Goal: Task Accomplishment & Management: Complete application form

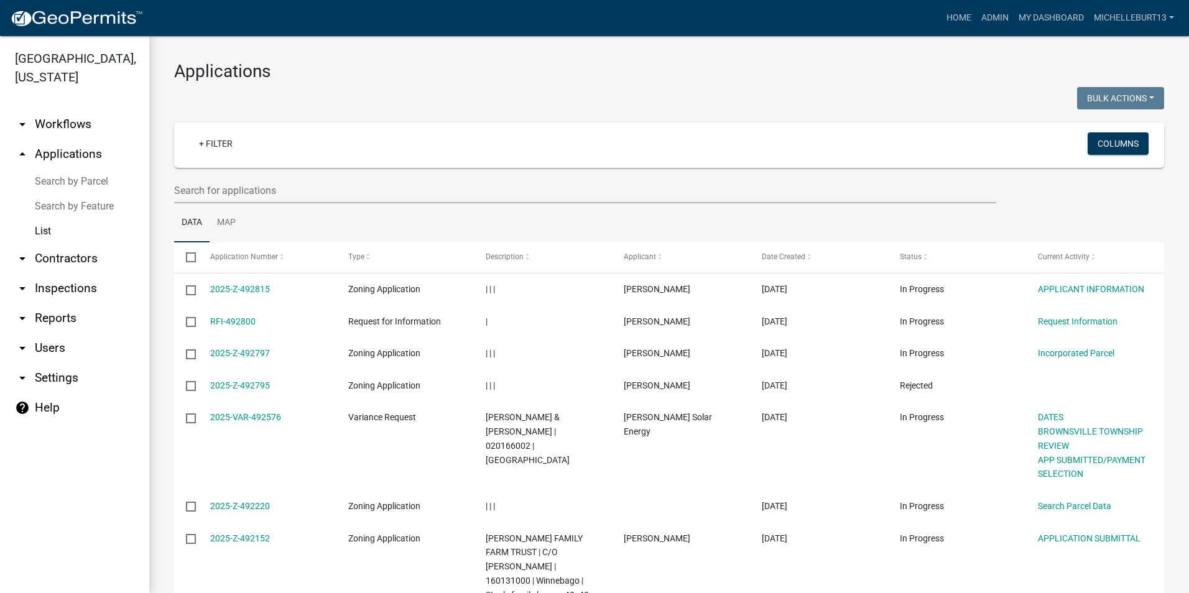
select select "3: 100"
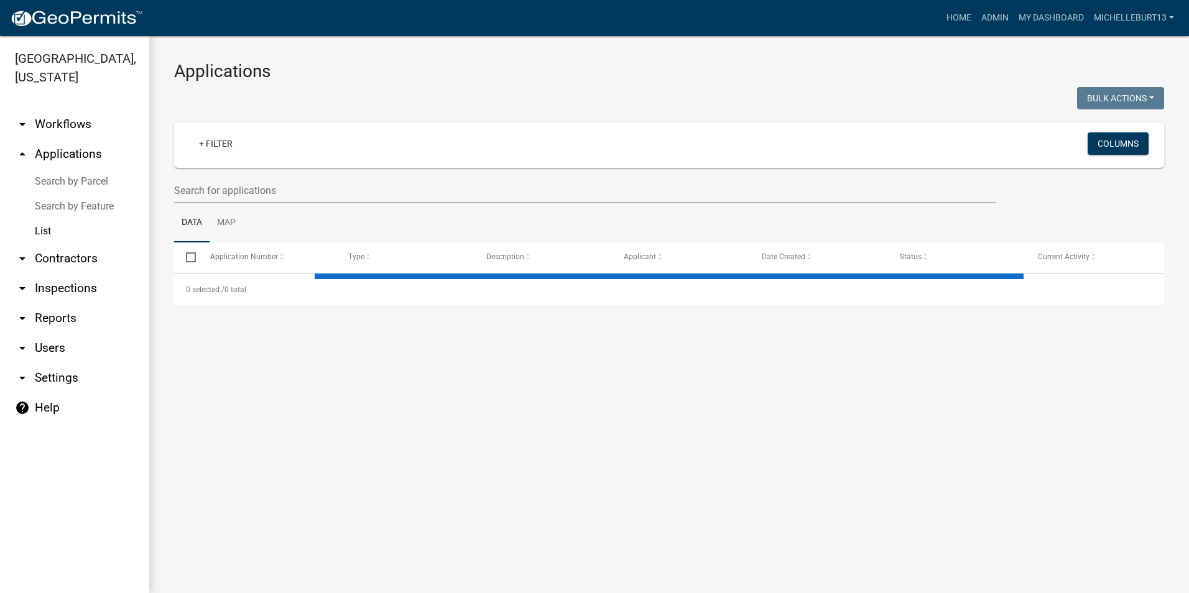
select select "3: 100"
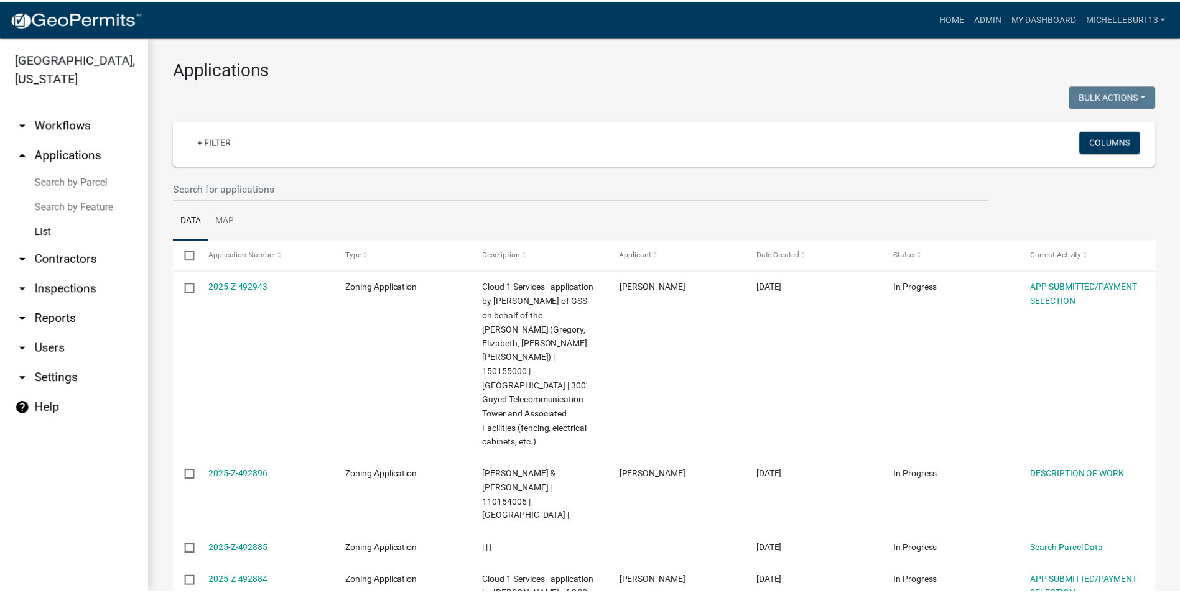
scroll to position [1, 0]
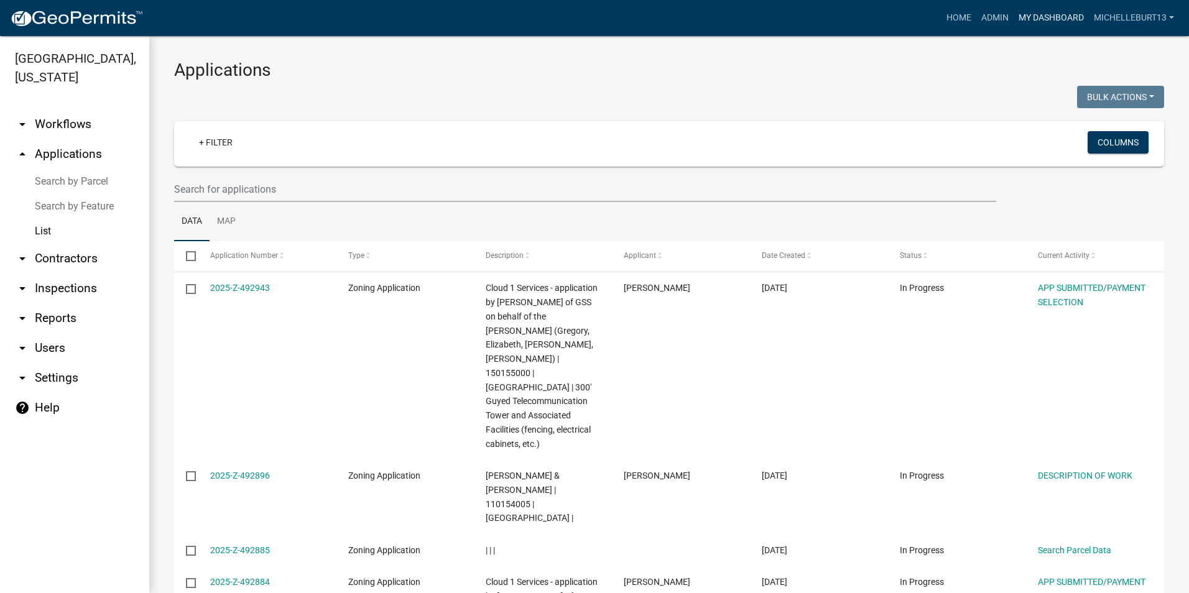
click at [1037, 21] on link "My Dashboard" at bounding box center [1051, 18] width 75 height 24
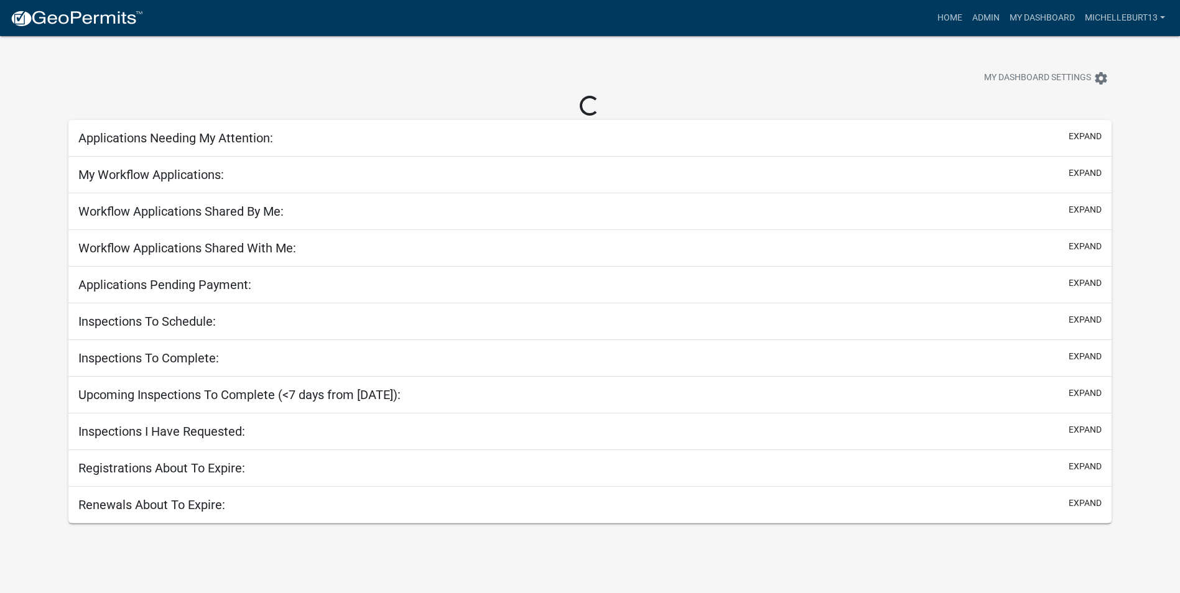
select select "3: 100"
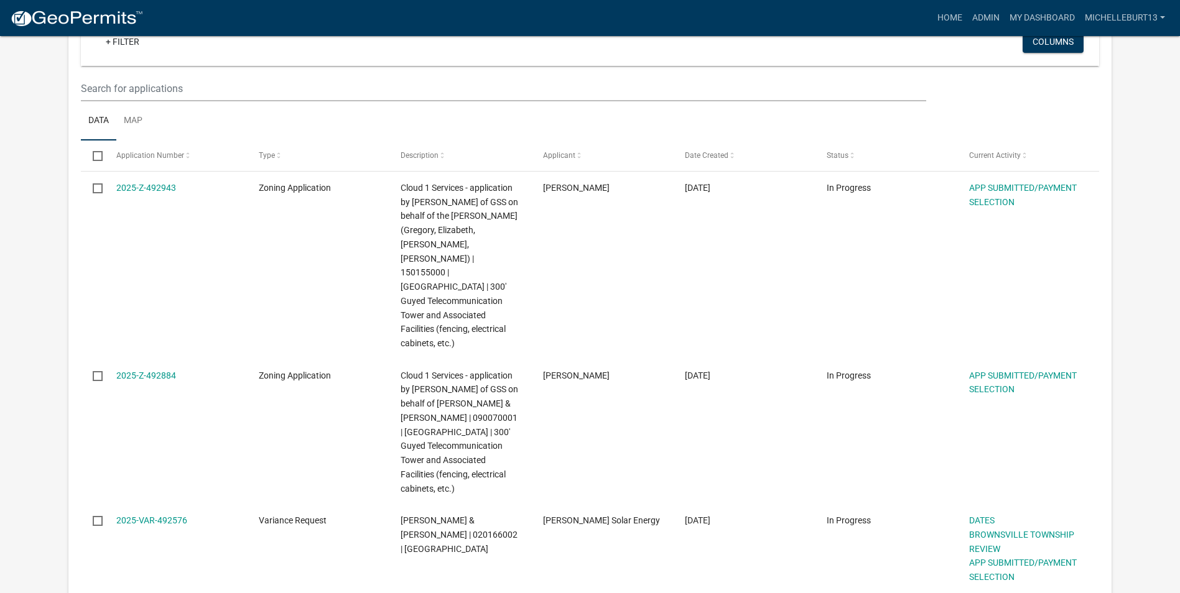
scroll to position [166, 0]
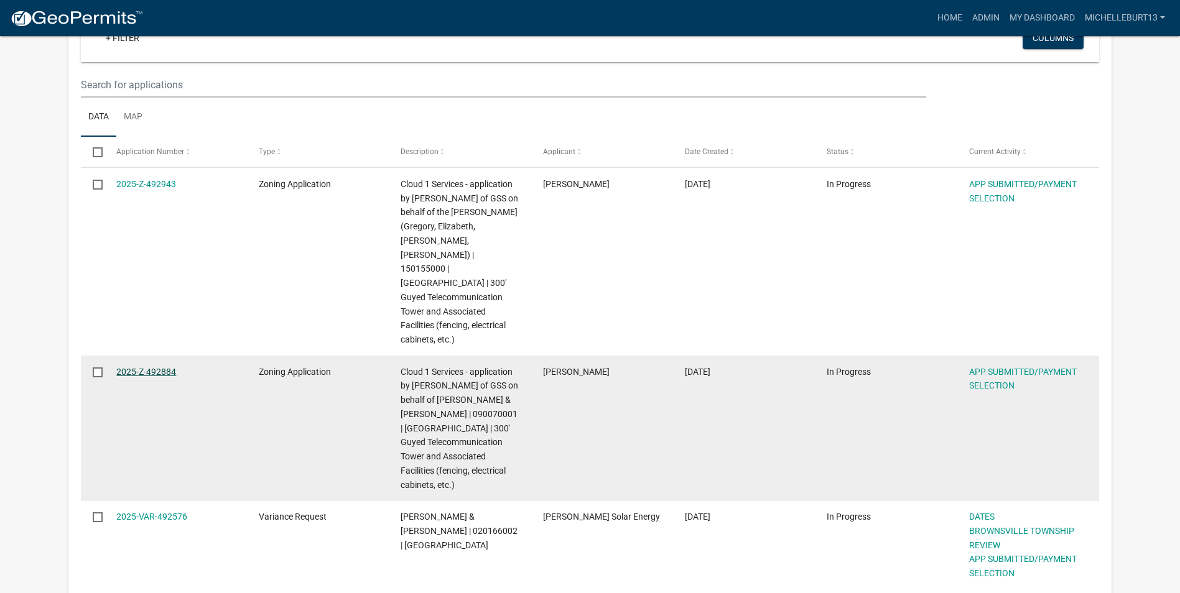
click at [157, 367] on link "2025-Z-492884" at bounding box center [146, 372] width 60 height 10
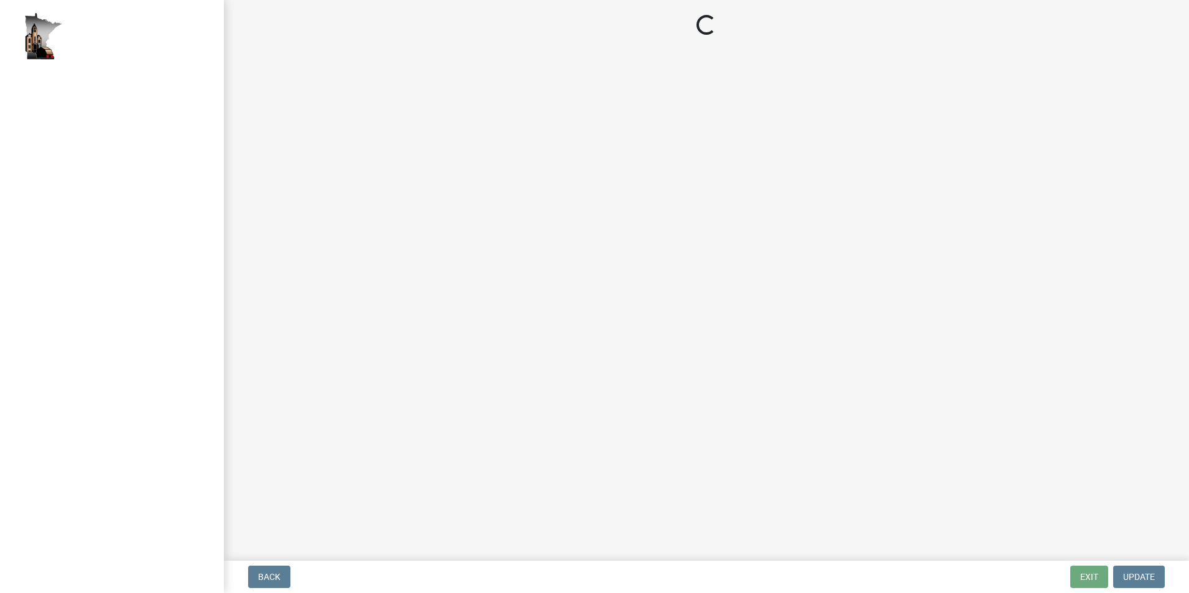
select select "2: 1"
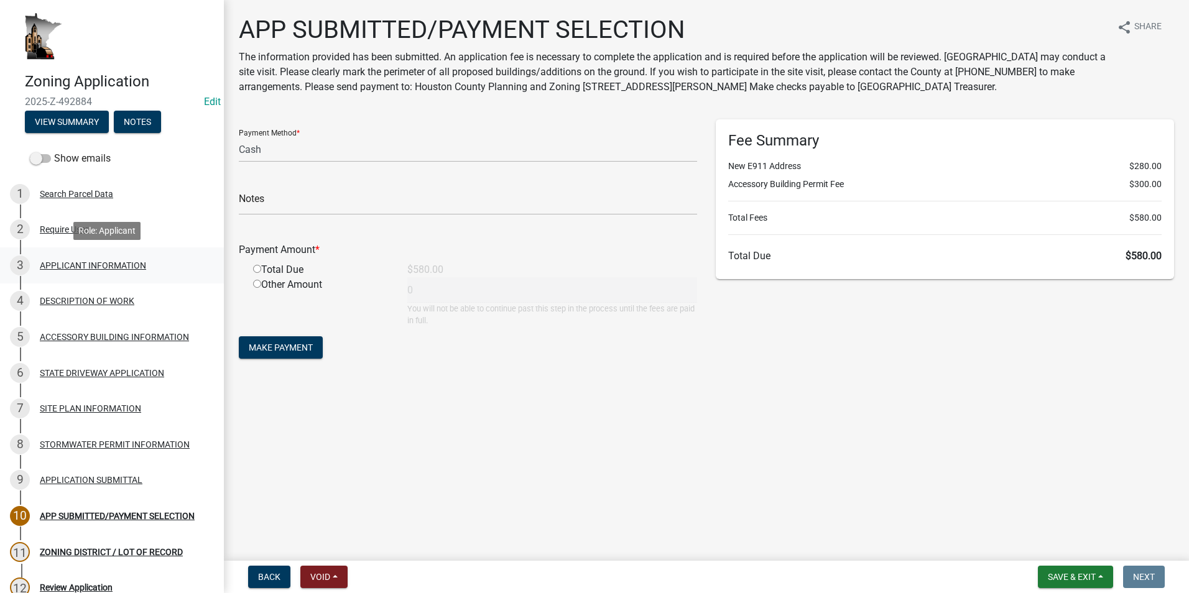
click at [77, 257] on div "3 APPLICANT INFORMATION" at bounding box center [107, 266] width 194 height 20
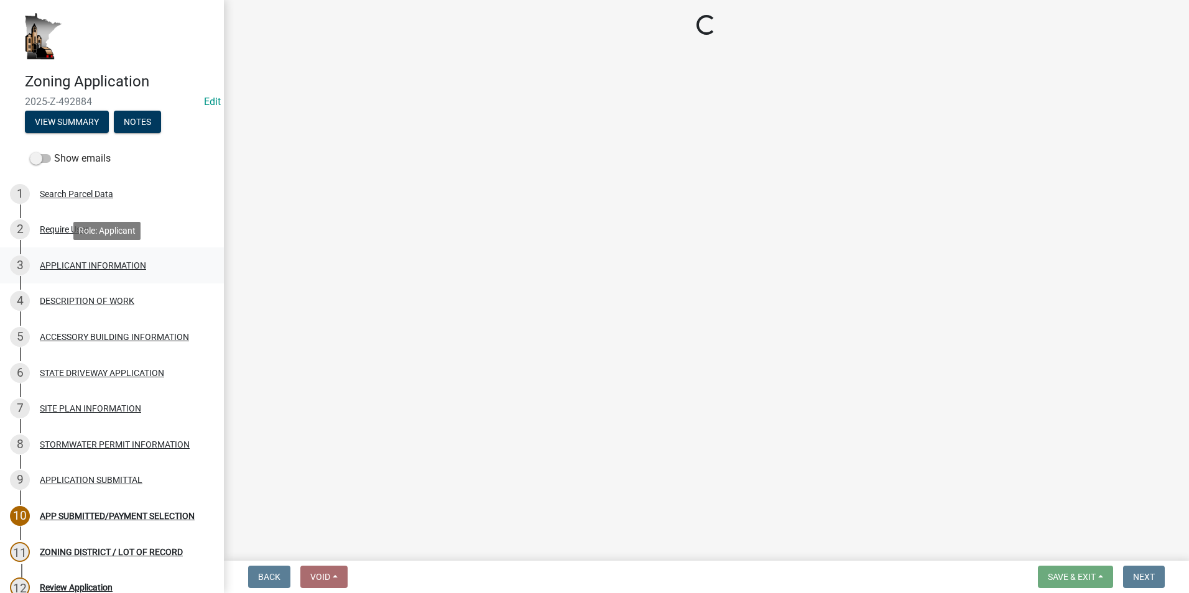
select select "f73bc555-2faa-4207-ba45-c8fa17744791"
select select "59a0cc9a-a966-4d30-a787-cdc31e3e4e25"
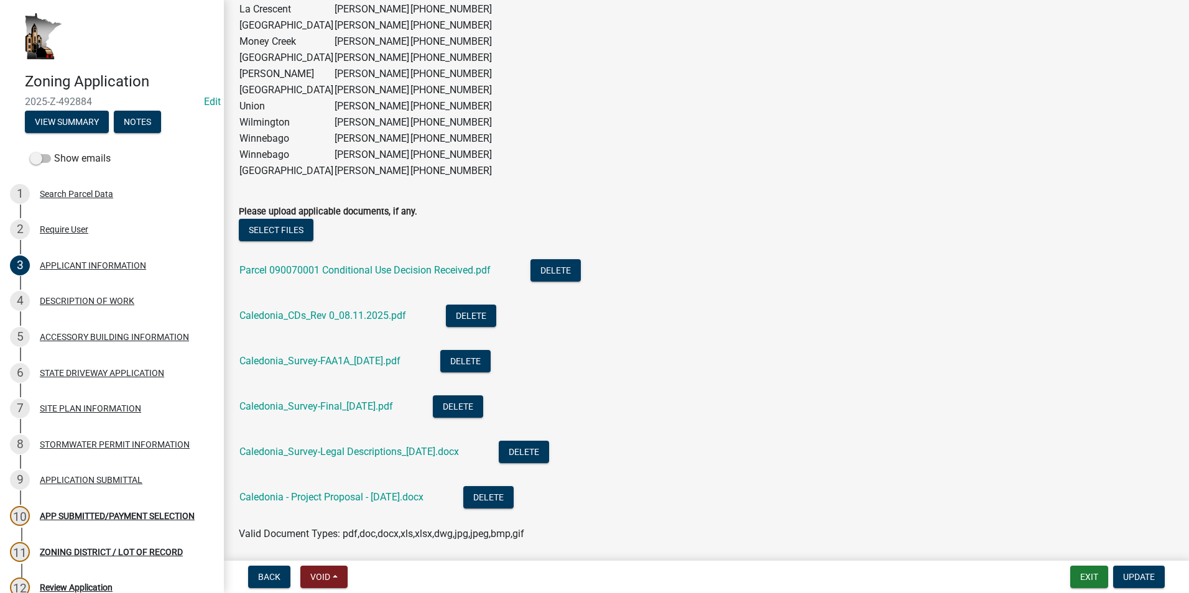
scroll to position [1220, 0]
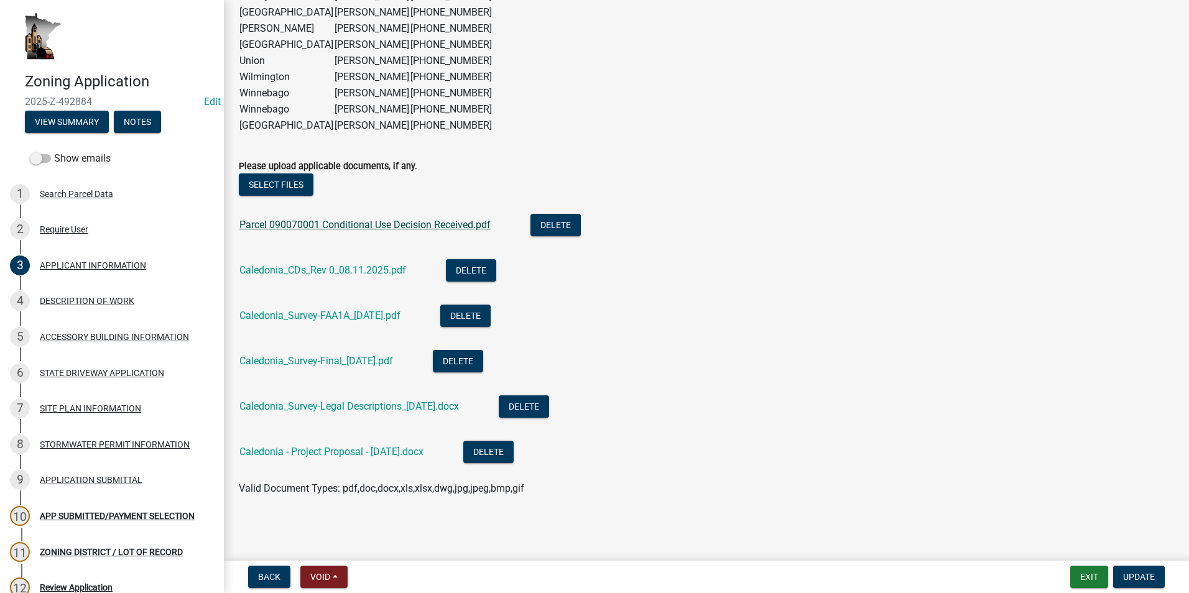
click at [395, 227] on link "Parcel 090070001 Conditional Use Decision Received.pdf" at bounding box center [364, 225] width 251 height 12
click at [273, 278] on div "Caledonia_CDs_Rev 0_08.11.2025.pdf" at bounding box center [332, 271] width 187 height 25
click at [65, 302] on div "DESCRIPTION OF WORK" at bounding box center [87, 301] width 95 height 9
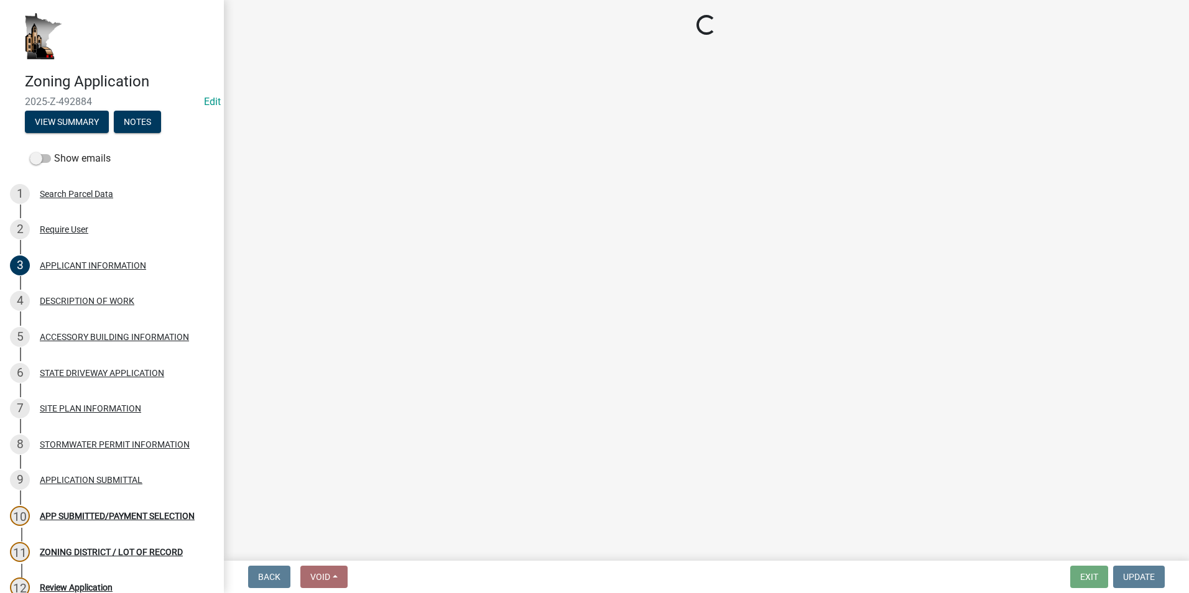
select select "b3a6beee-04a6-4ced-bc5d-3a63bafb7701"
select select "7ca7611f-bb22-4a3d-a5f1-f2c7569c6a0f"
select select "e929572a-d3c1-4656-a5cb-745867c8f3e2"
select select "07ce3bd5-44c8-48c7-a7da-ecbfde3ea753"
select select "64518658-e4c7-4c4c-83c2-6b721db56189"
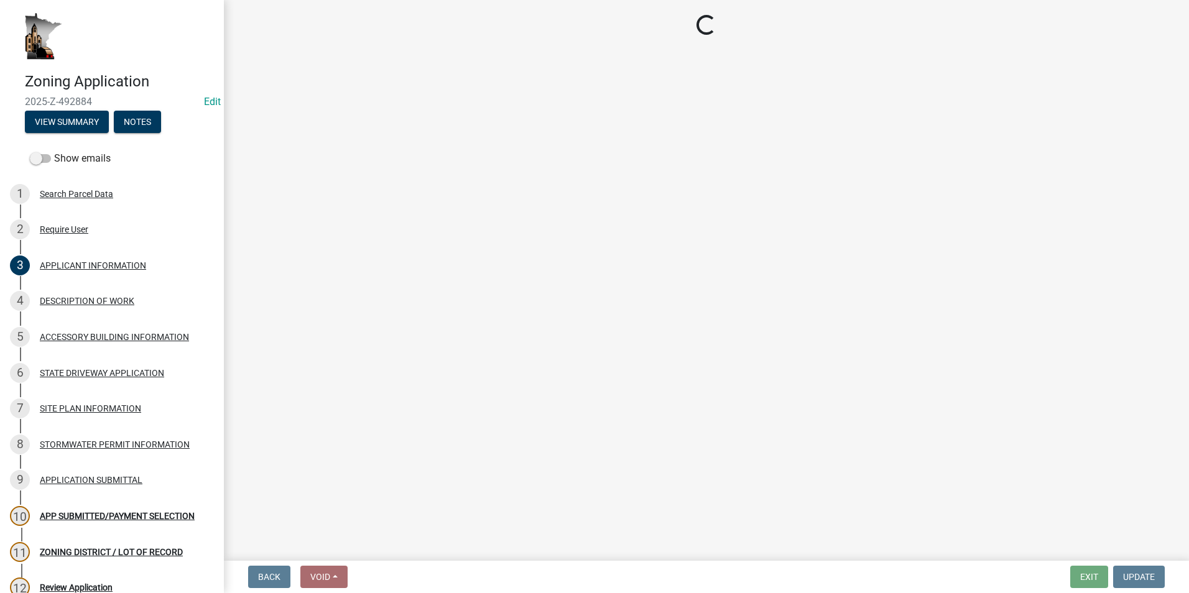
select select "0dec1fd1-03e9-4c86-ad7b-032e115a50e9"
select select "9be9e7d3-9e70-4da3-86bf-a1318ba5310f"
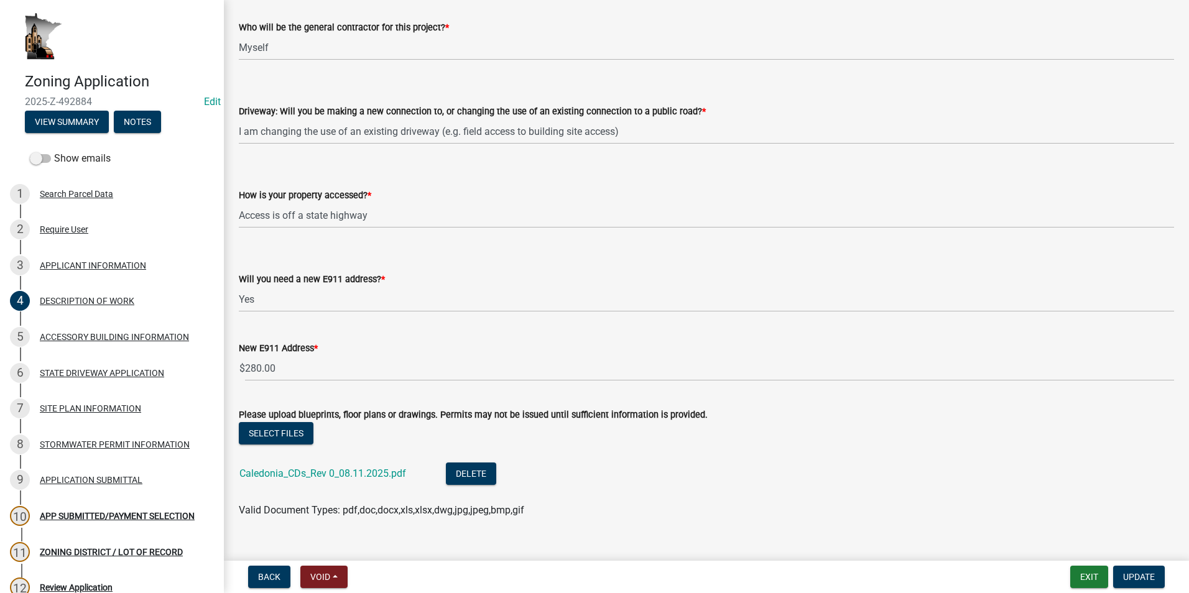
scroll to position [827, 0]
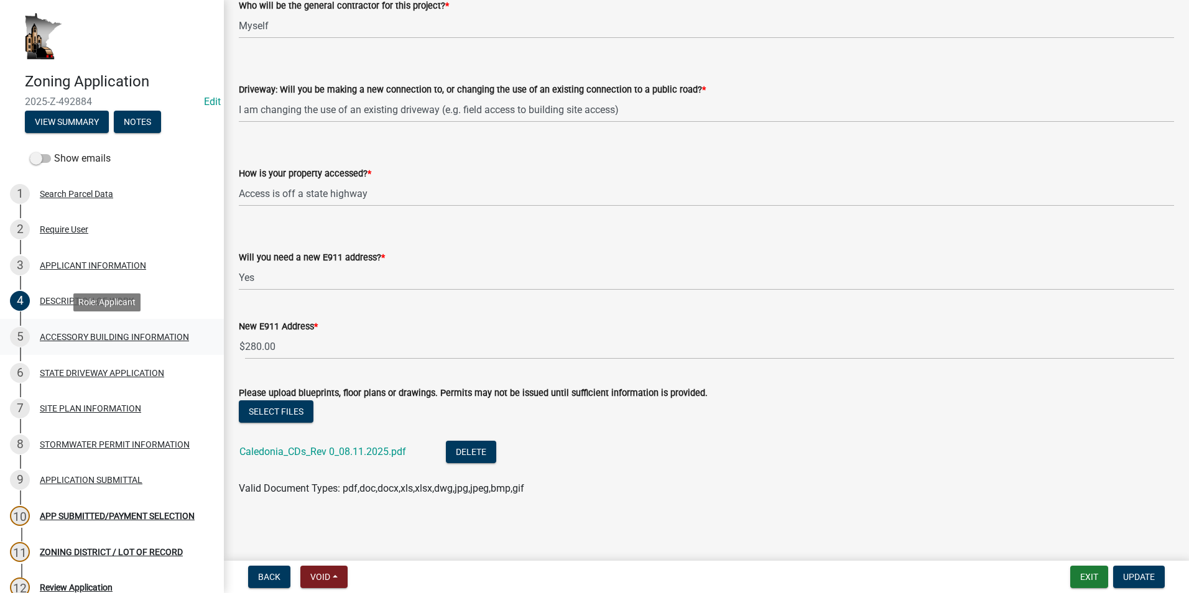
click at [152, 333] on div "ACCESSORY BUILDING INFORMATION" at bounding box center [114, 337] width 149 height 9
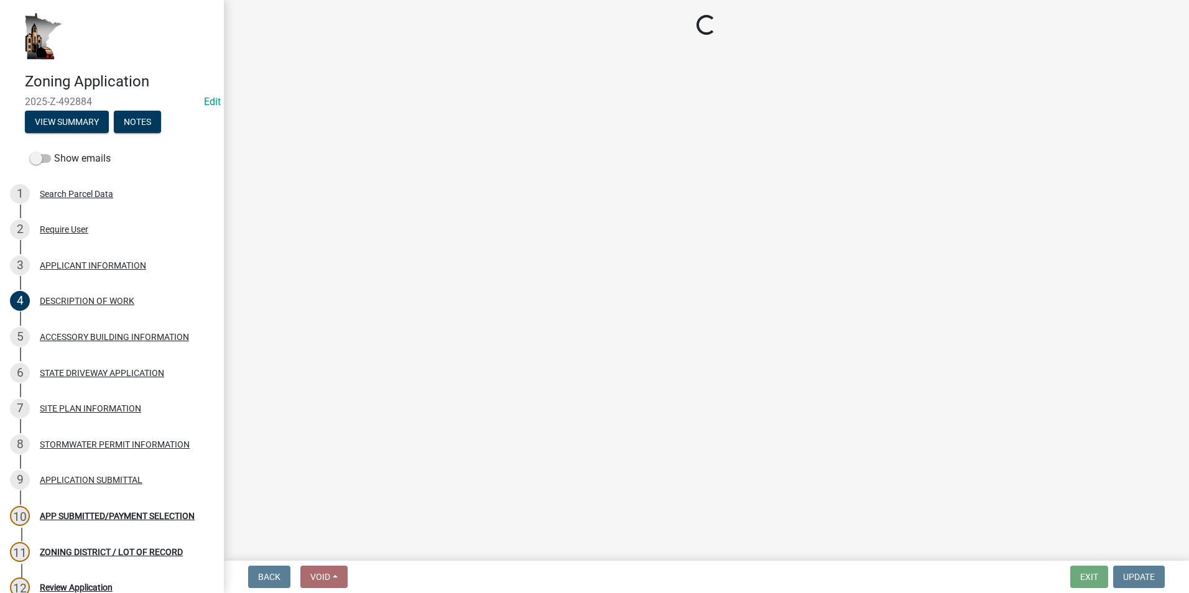
select select "88703b1b-78c7-4d2b-862c-09a913535c10"
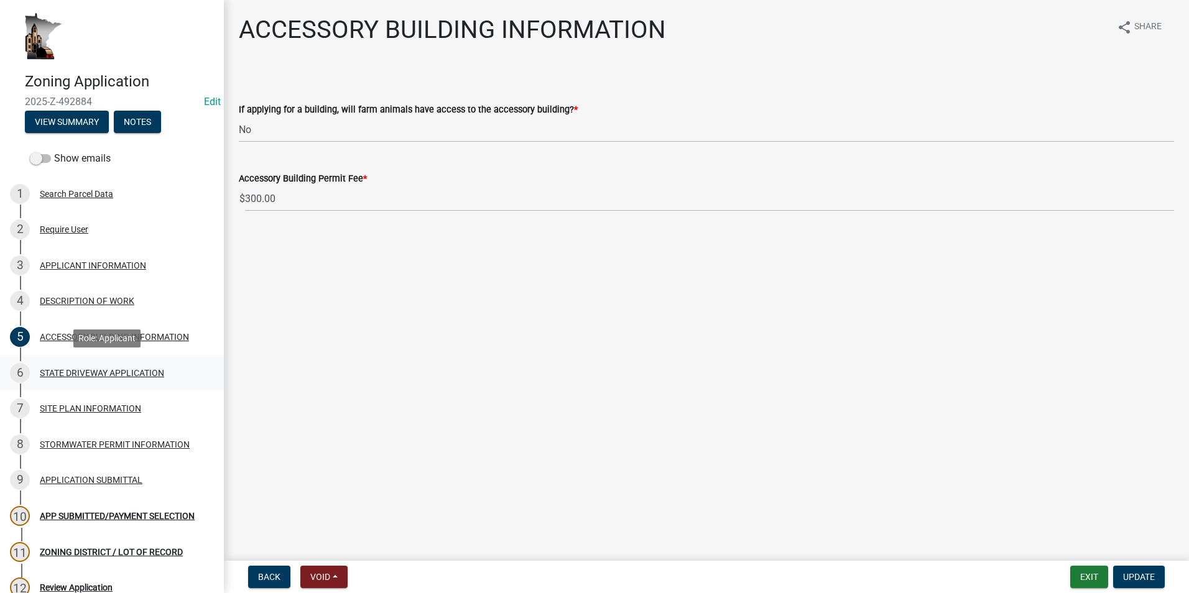
click at [118, 367] on div "6 STATE DRIVEWAY APPLICATION" at bounding box center [107, 373] width 194 height 20
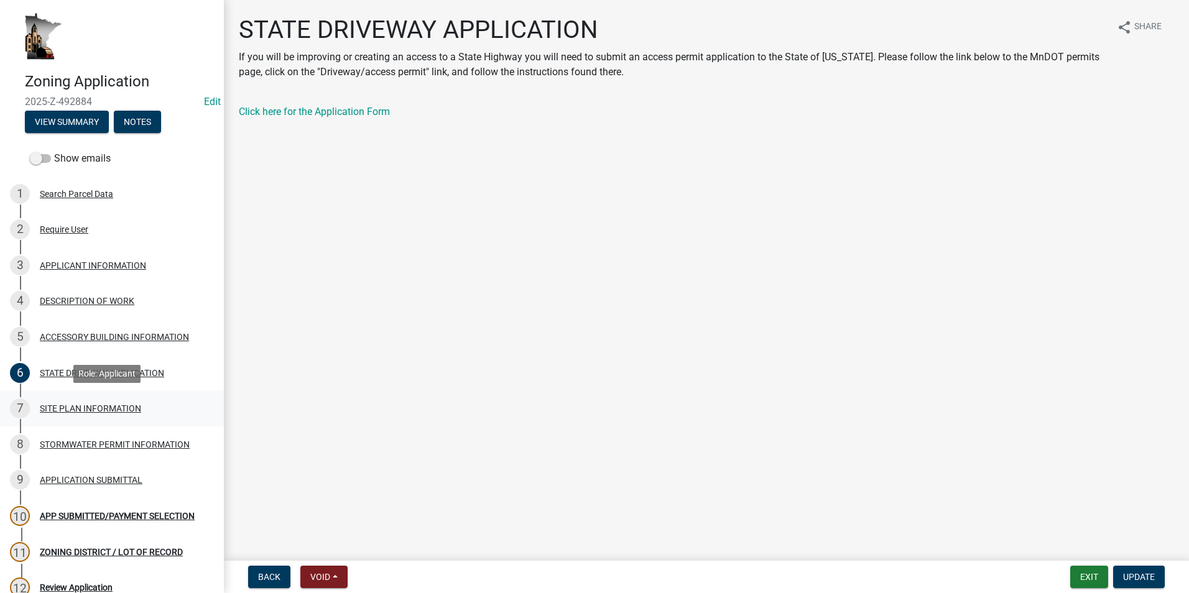
click at [100, 412] on div "SITE PLAN INFORMATION" at bounding box center [90, 408] width 101 height 9
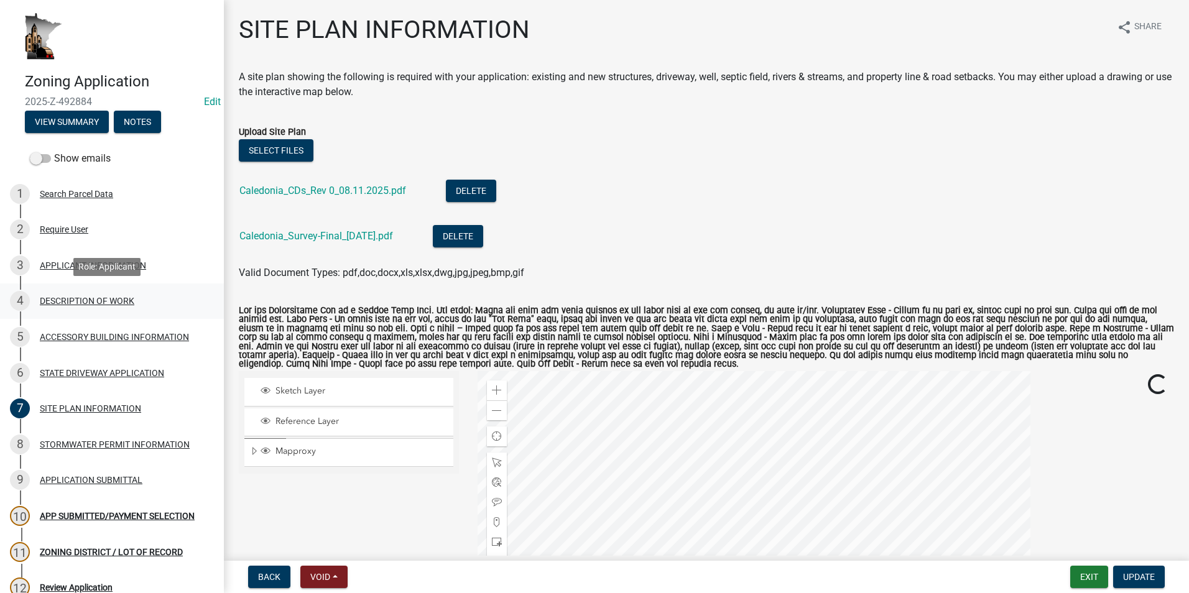
click at [115, 297] on div "DESCRIPTION OF WORK" at bounding box center [87, 301] width 95 height 9
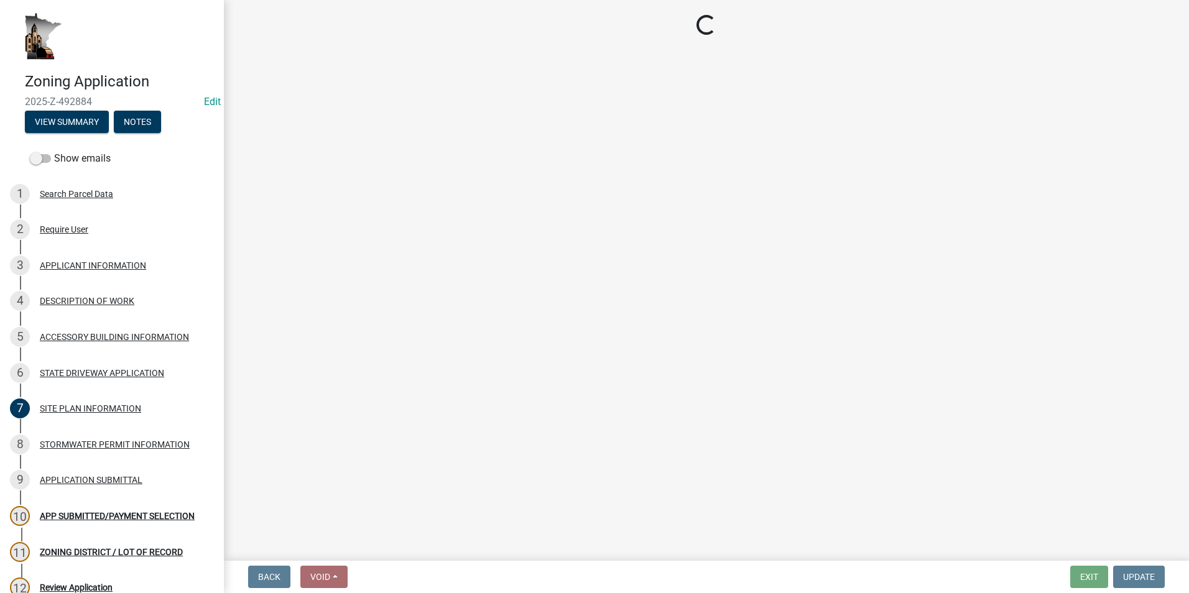
select select "b3a6beee-04a6-4ced-bc5d-3a63bafb7701"
select select "7ca7611f-bb22-4a3d-a5f1-f2c7569c6a0f"
select select "e929572a-d3c1-4656-a5cb-745867c8f3e2"
select select "07ce3bd5-44c8-48c7-a7da-ecbfde3ea753"
select select "64518658-e4c7-4c4c-83c2-6b721db56189"
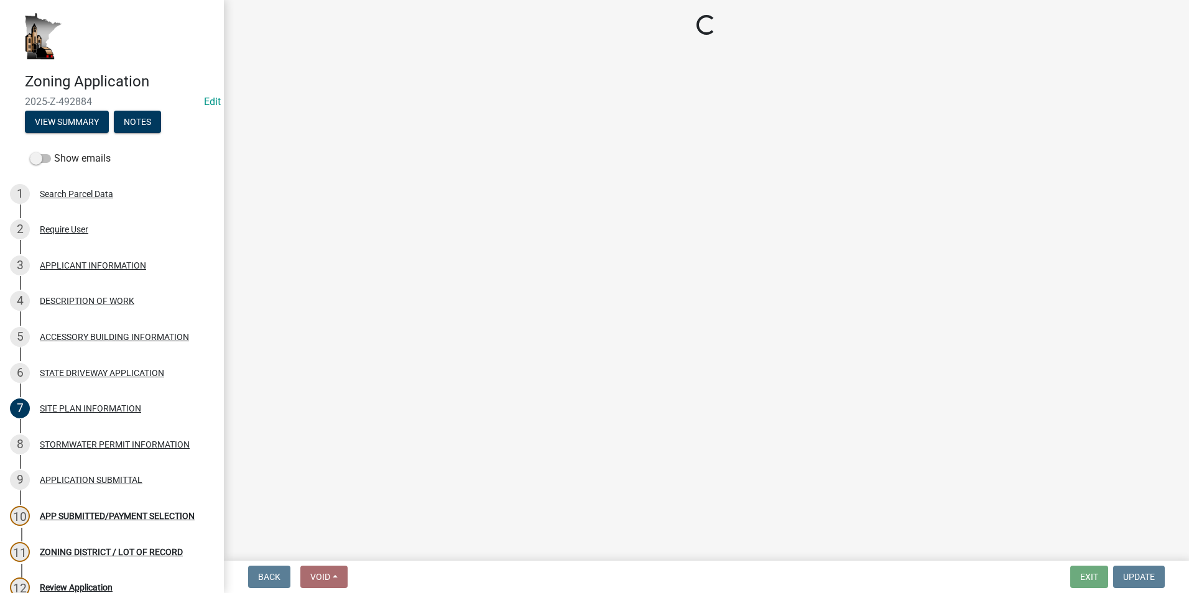
select select "0dec1fd1-03e9-4c86-ad7b-032e115a50e9"
select select "9be9e7d3-9e70-4da3-86bf-a1318ba5310f"
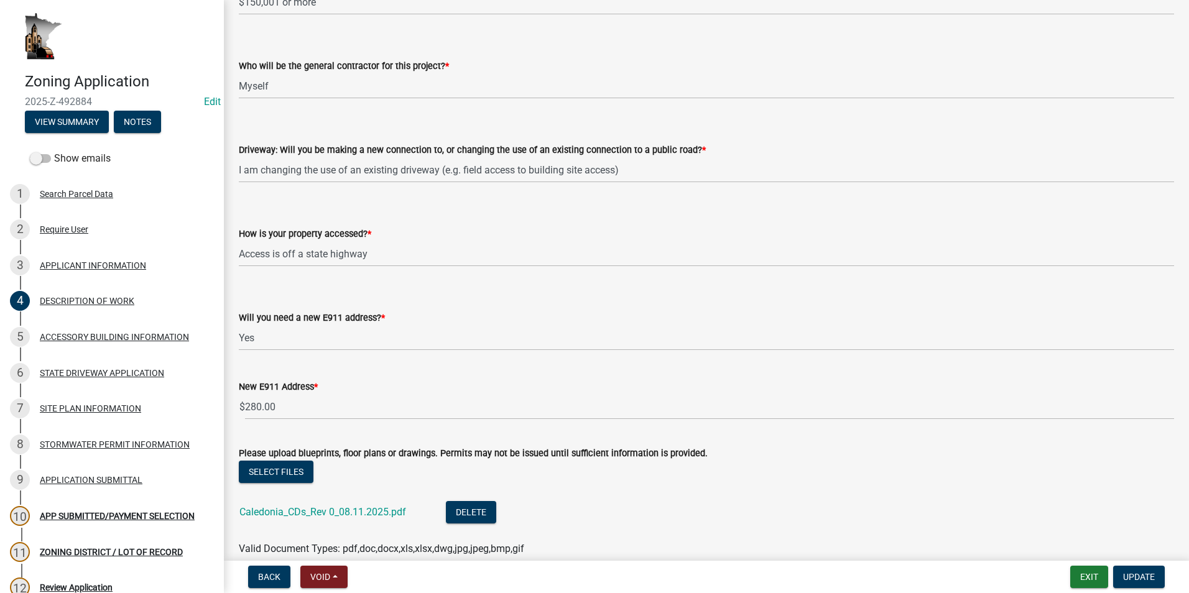
scroll to position [770, 0]
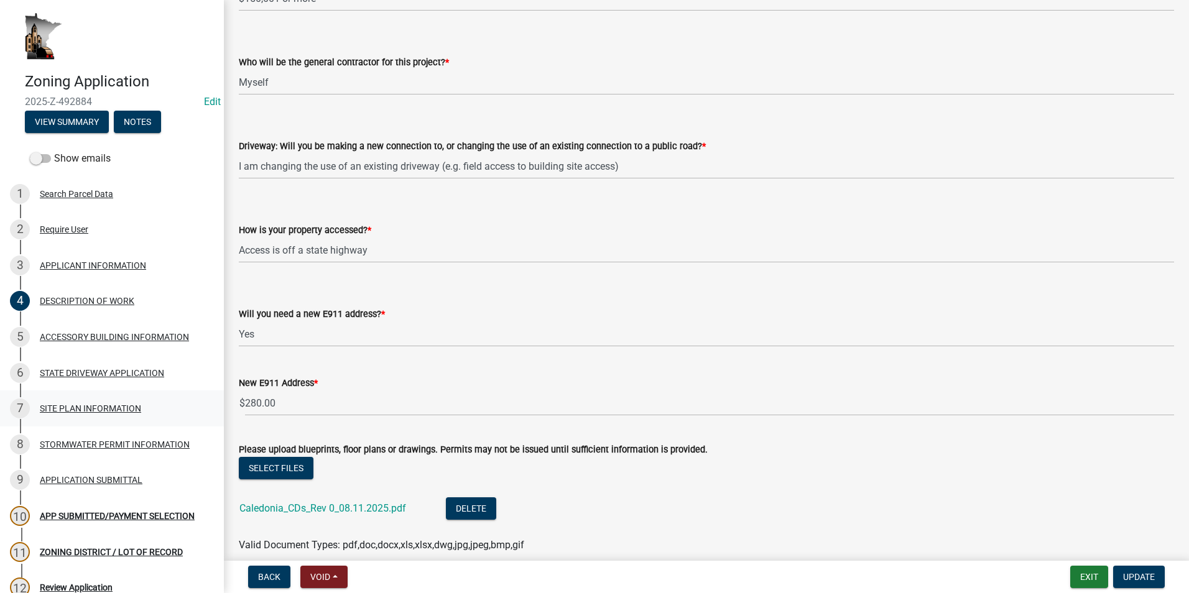
click at [65, 415] on div "7 SITE PLAN INFORMATION" at bounding box center [107, 409] width 194 height 20
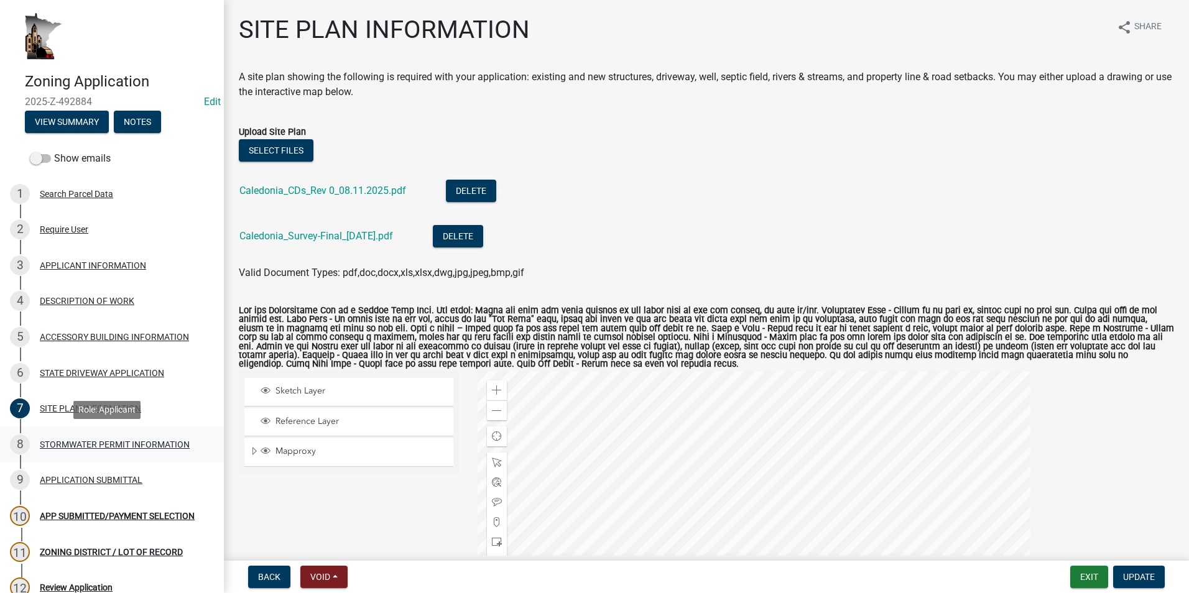
click at [72, 449] on div "STORMWATER PERMIT INFORMATION" at bounding box center [115, 444] width 150 height 9
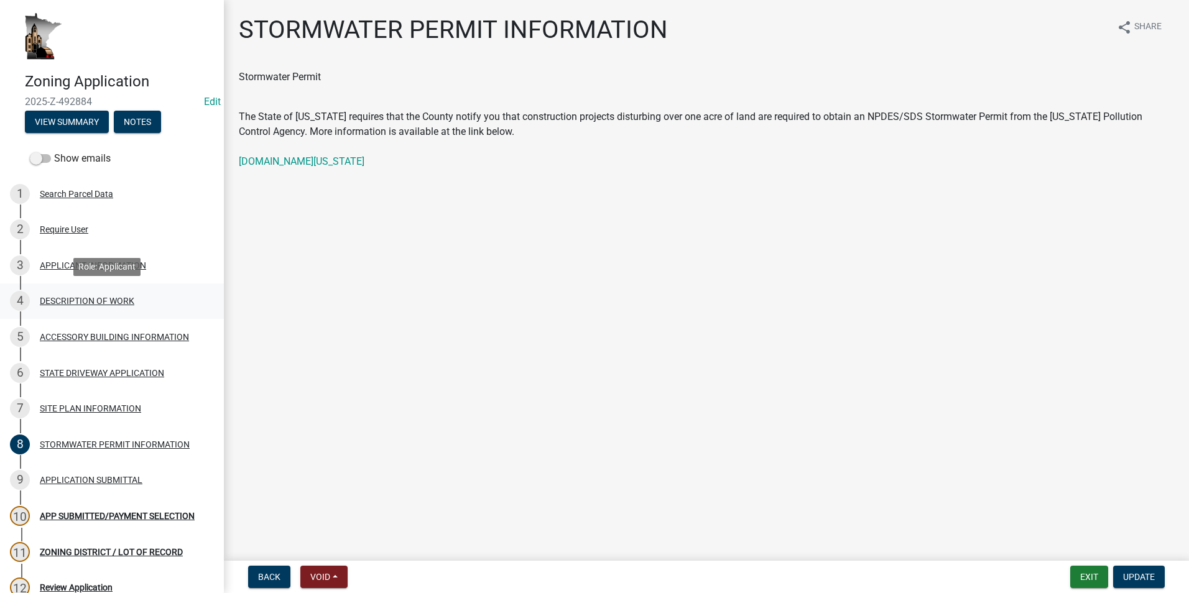
click at [73, 299] on div "DESCRIPTION OF WORK" at bounding box center [87, 301] width 95 height 9
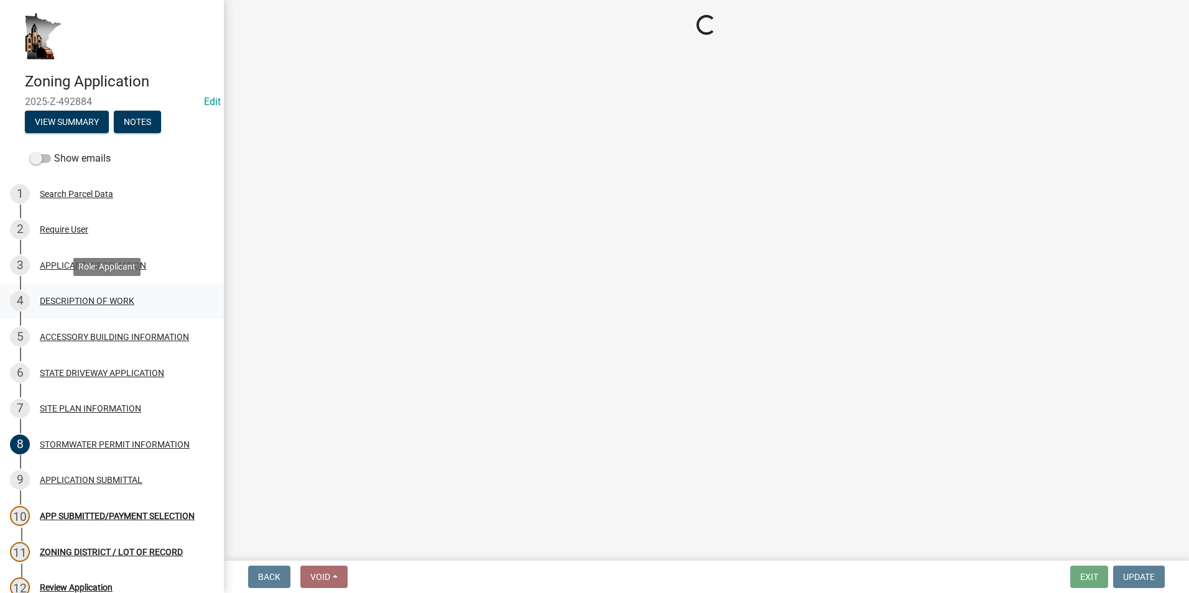
select select "b3a6beee-04a6-4ced-bc5d-3a63bafb7701"
select select "7ca7611f-bb22-4a3d-a5f1-f2c7569c6a0f"
select select "e929572a-d3c1-4656-a5cb-745867c8f3e2"
select select "07ce3bd5-44c8-48c7-a7da-ecbfde3ea753"
select select "64518658-e4c7-4c4c-83c2-6b721db56189"
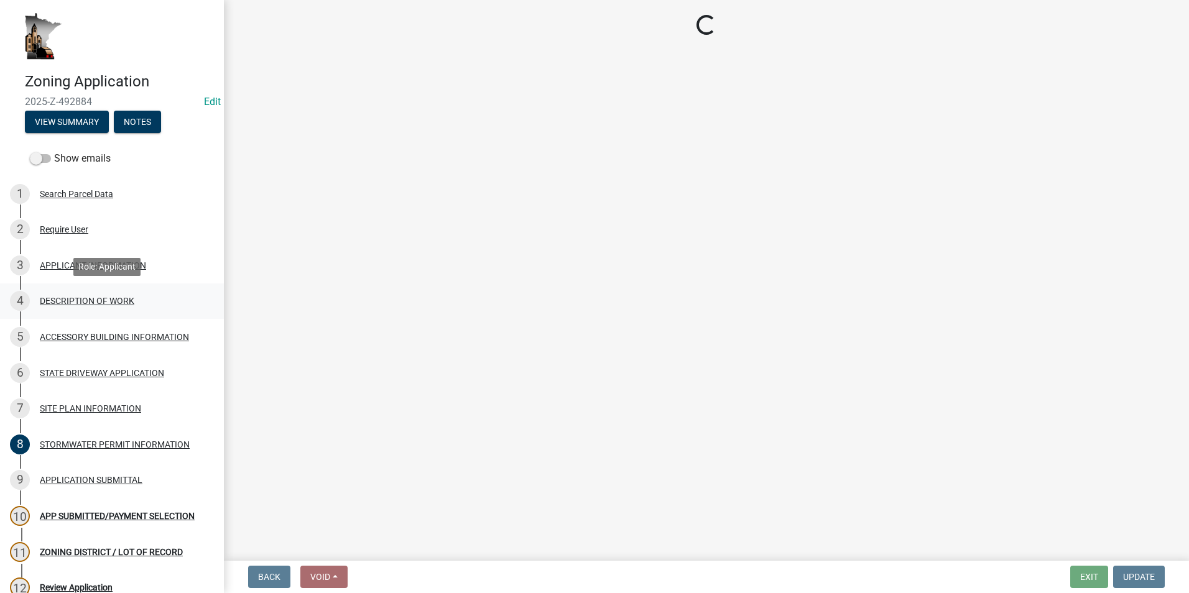
select select "0dec1fd1-03e9-4c86-ad7b-032e115a50e9"
select select "9be9e7d3-9e70-4da3-86bf-a1318ba5310f"
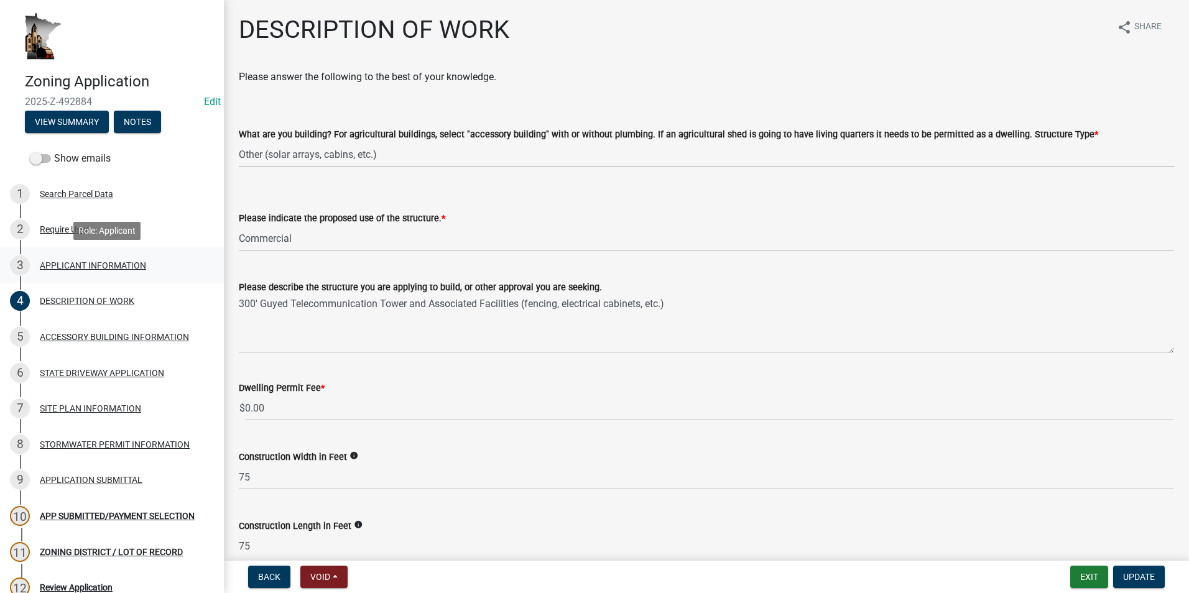
click at [63, 259] on div "3 APPLICANT INFORMATION" at bounding box center [107, 266] width 194 height 20
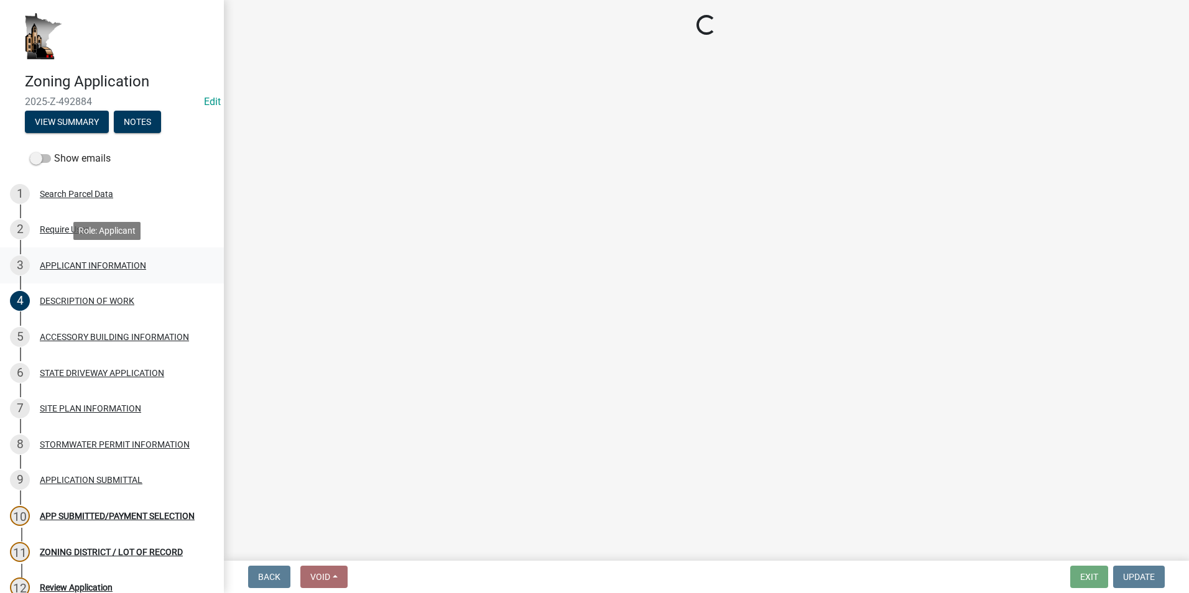
select select "f73bc555-2faa-4207-ba45-c8fa17744791"
select select "59a0cc9a-a966-4d30-a787-cdc31e3e4e25"
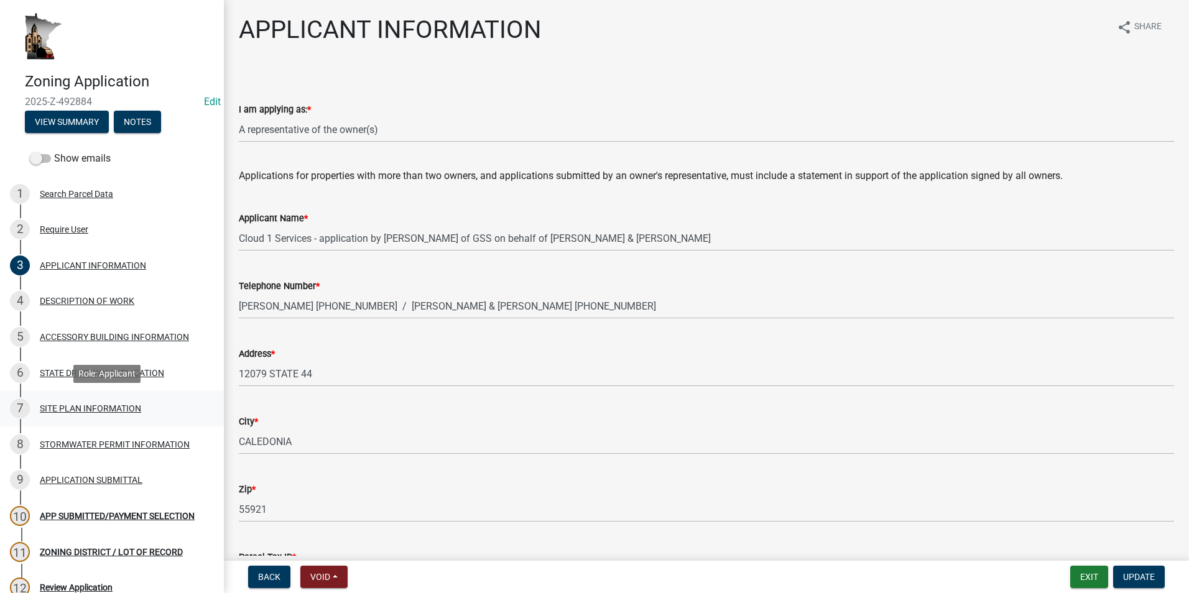
click at [71, 409] on div "SITE PLAN INFORMATION" at bounding box center [90, 408] width 101 height 9
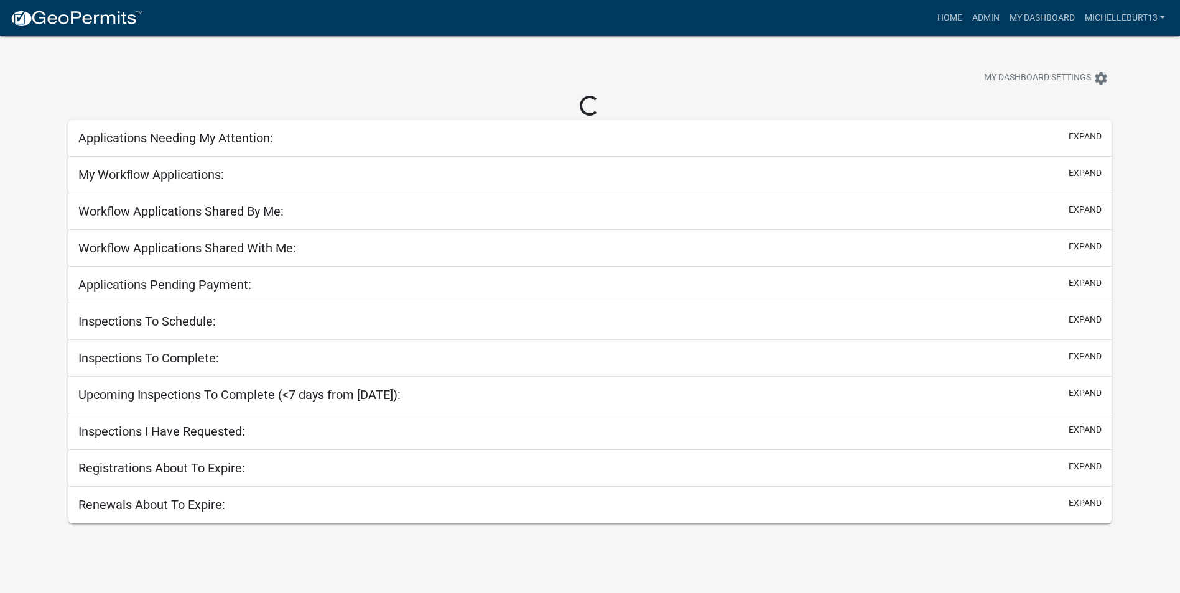
select select "3: 100"
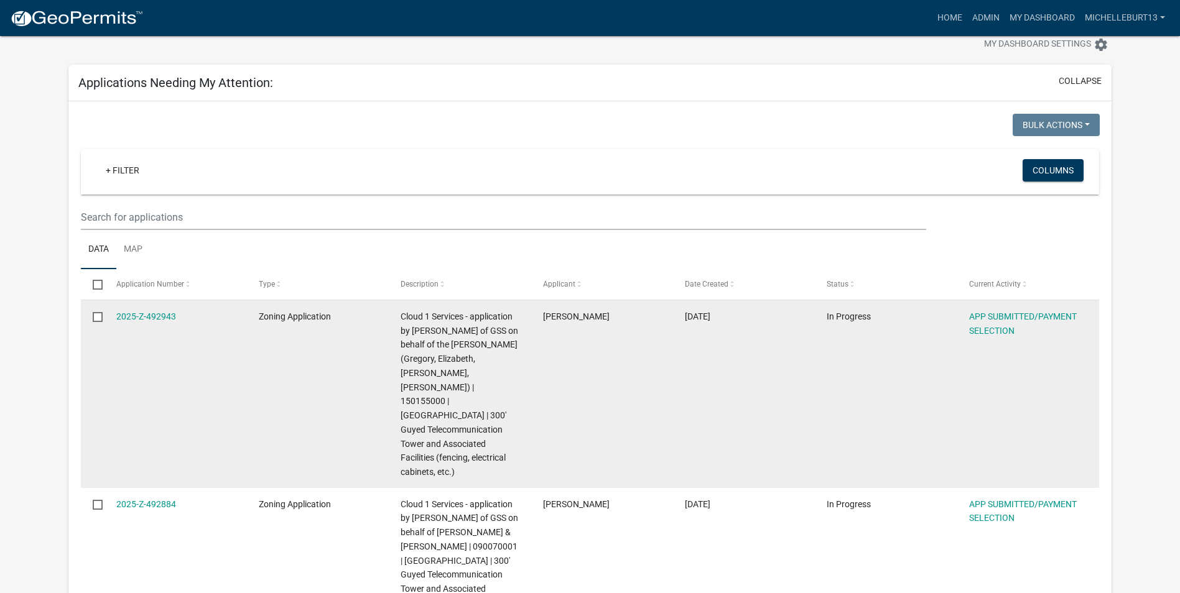
scroll to position [27, 0]
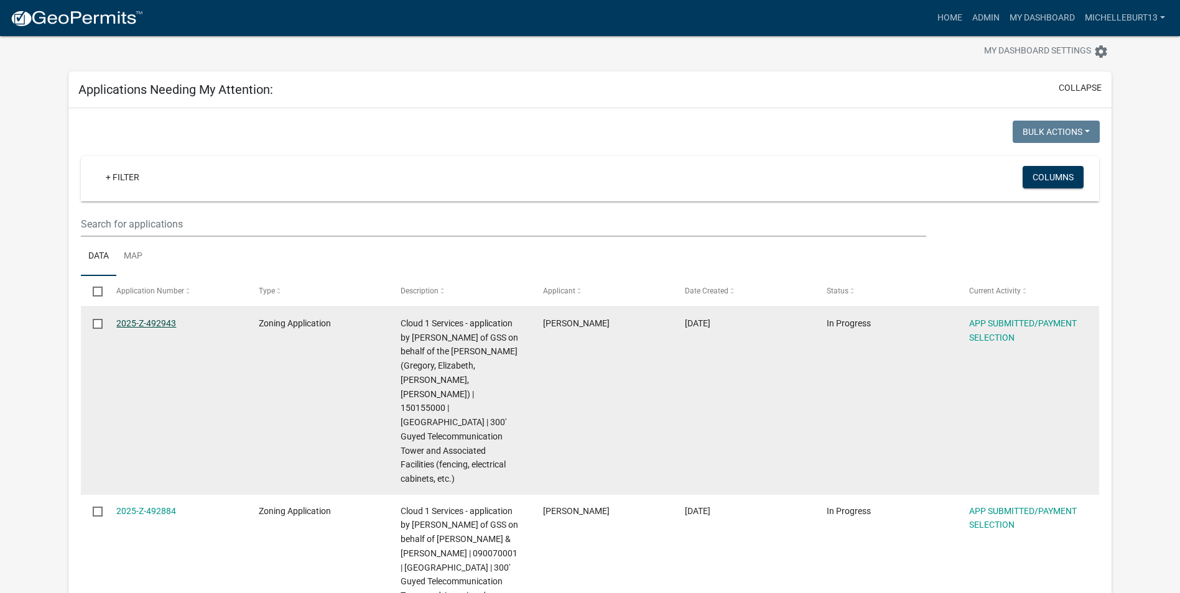
click at [131, 320] on link "2025-Z-492943" at bounding box center [146, 323] width 60 height 10
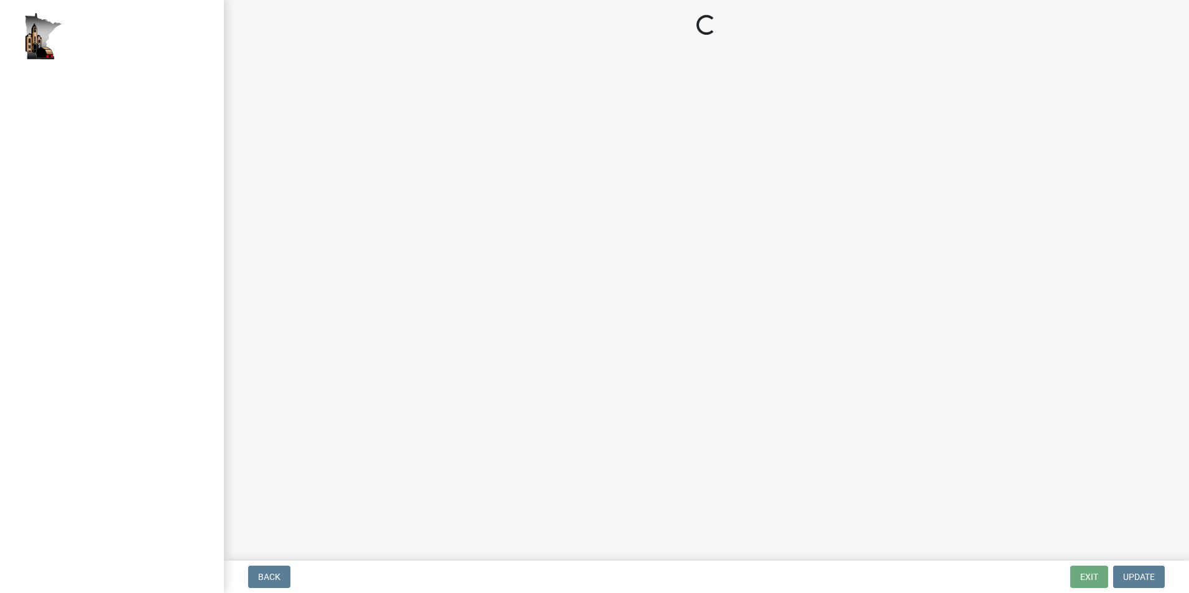
select select "2: 1"
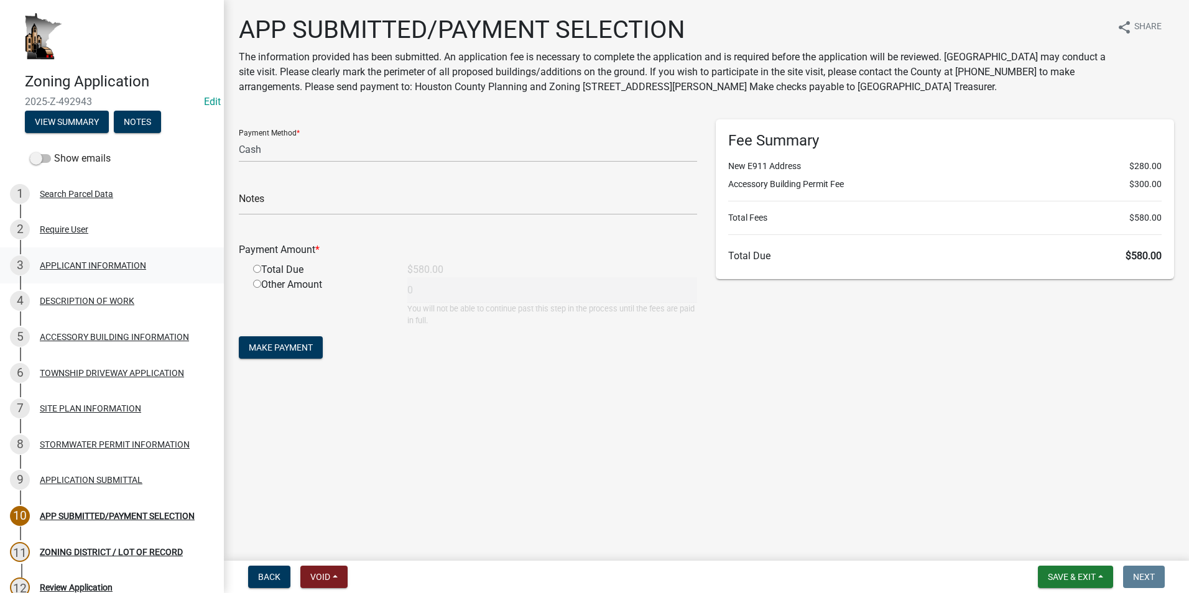
click at [75, 269] on div "APPLICANT INFORMATION" at bounding box center [93, 265] width 106 height 9
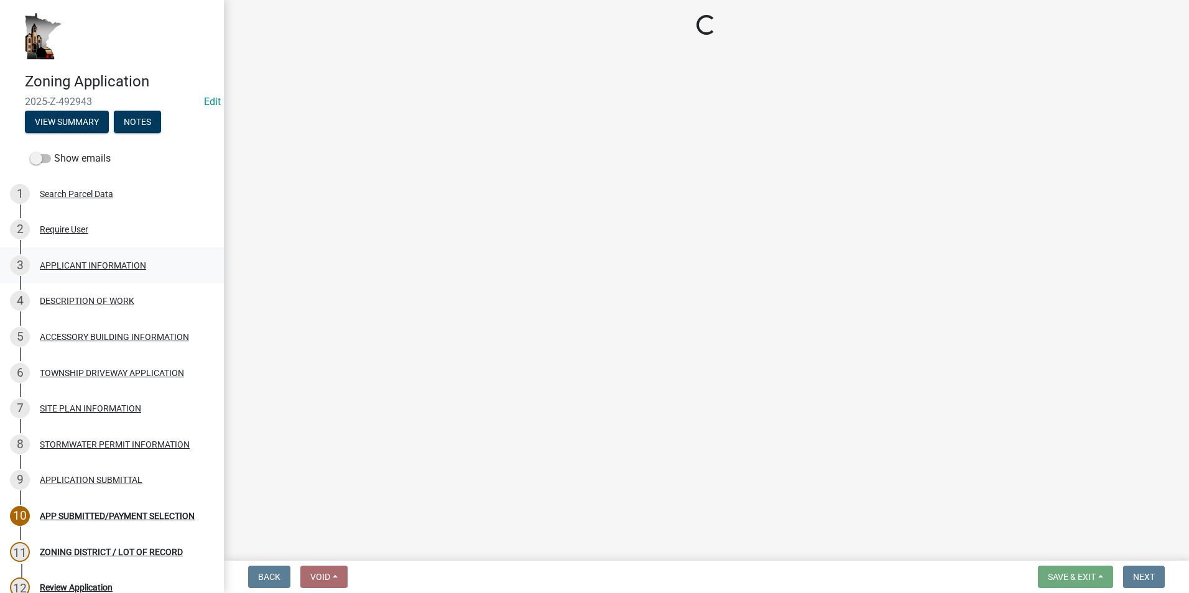
select select "f73bc555-2faa-4207-ba45-c8fa17744791"
select select "a92f28e2-ce07-4f77-8e7f-7b3fa67e4f8f"
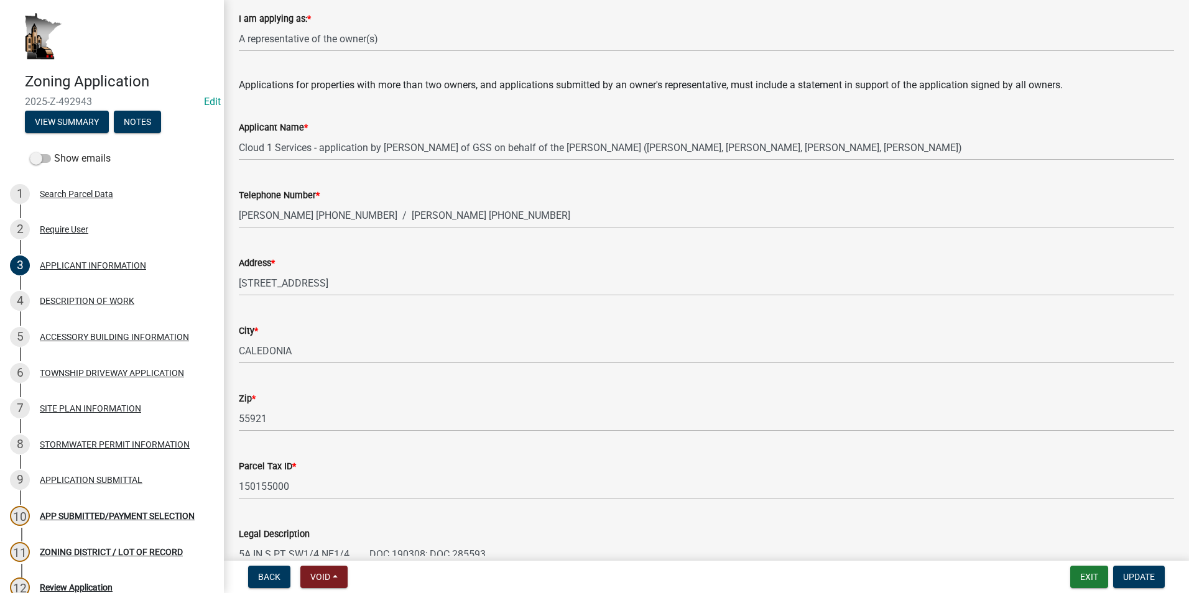
scroll to position [96, 0]
